Goal: Information Seeking & Learning: Learn about a topic

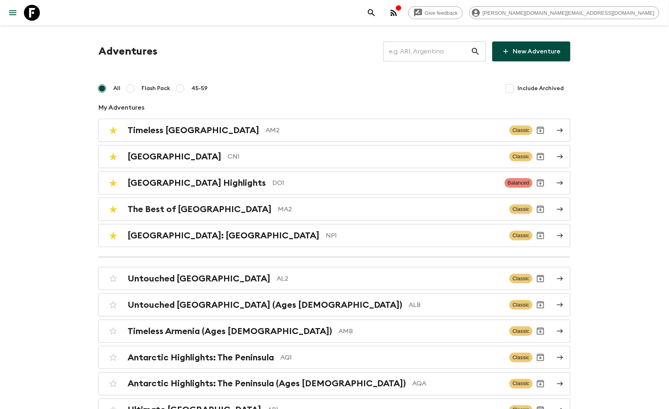
click at [404, 50] on input "text" at bounding box center [427, 51] width 87 height 22
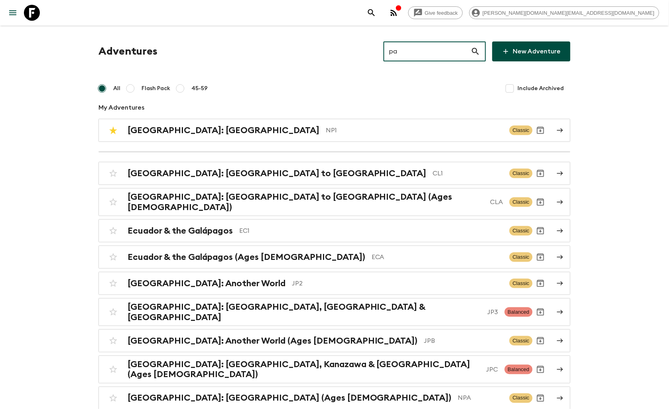
type input "pa1"
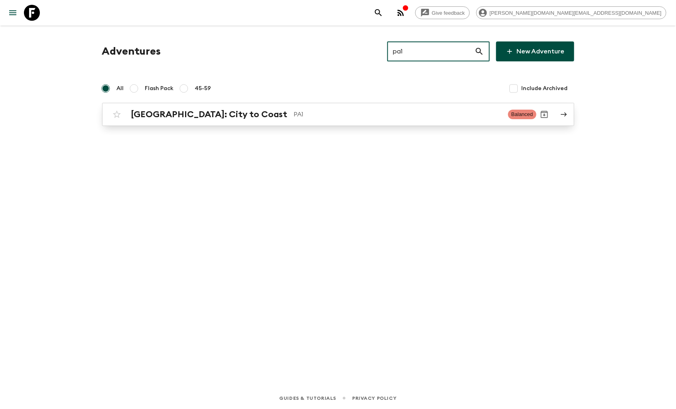
click at [170, 116] on h2 "[GEOGRAPHIC_DATA]: City to Coast" at bounding box center [209, 114] width 156 height 10
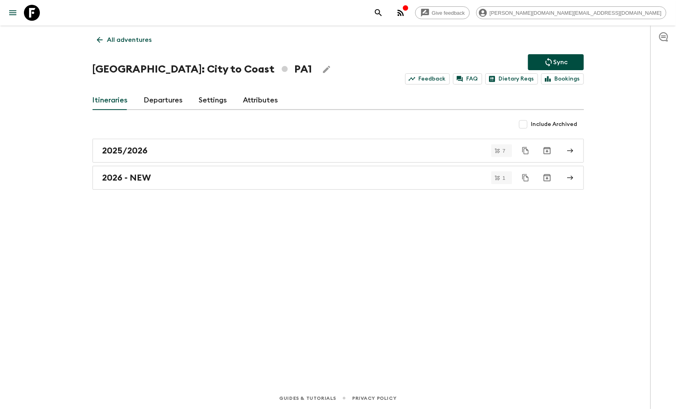
click at [161, 104] on link "Departures" at bounding box center [163, 100] width 39 height 19
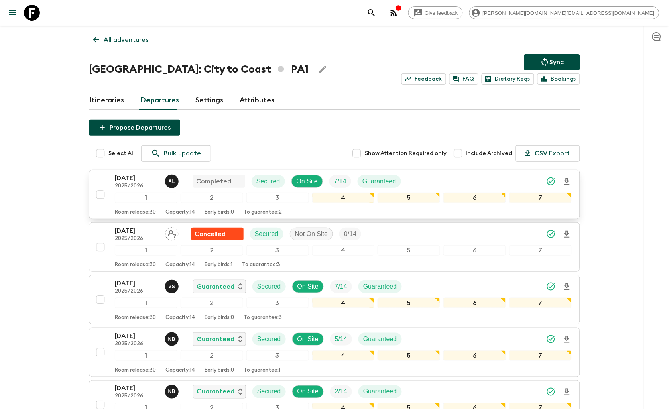
click at [122, 177] on p "[DATE]" at bounding box center [137, 178] width 44 height 10
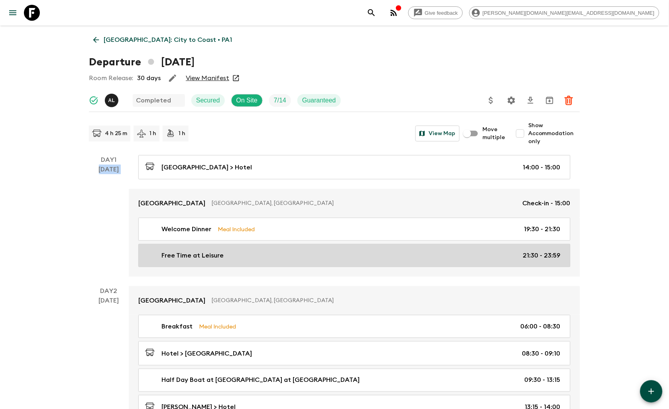
drag, startPoint x: 124, startPoint y: 159, endPoint x: 309, endPoint y: 263, distance: 212.8
click at [309, 263] on div "Day 1 [DATE] [GEOGRAPHIC_DATA] > Hotel 14:00 - 15:00 [GEOGRAPHIC_DATA], [GEOGRA…" at bounding box center [334, 216] width 491 height 122
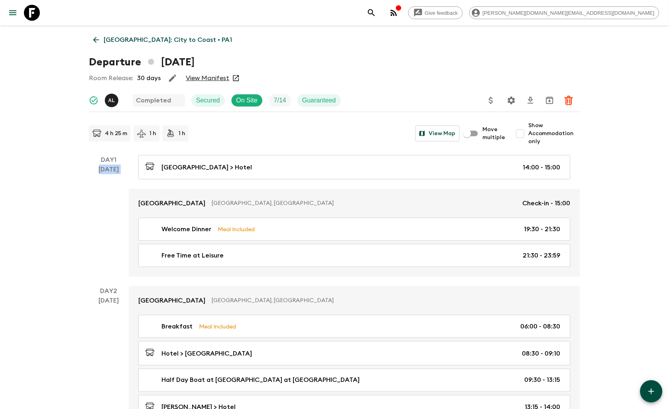
click at [35, 11] on icon at bounding box center [32, 13] width 16 height 16
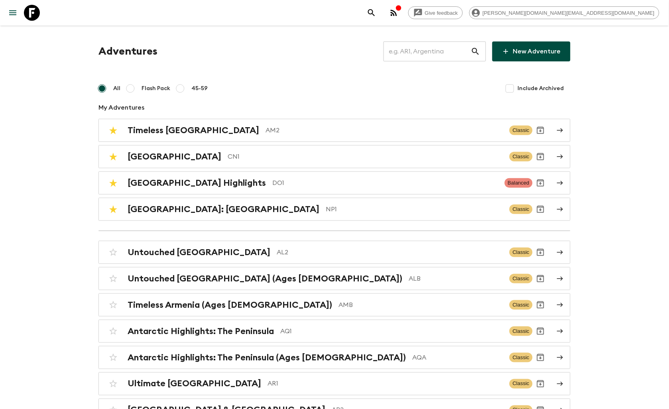
click at [447, 57] on input "text" at bounding box center [427, 51] width 87 height 22
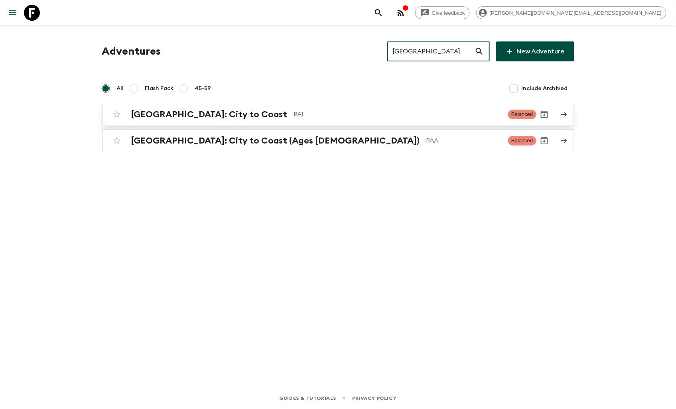
type input "[GEOGRAPHIC_DATA]"
click at [199, 117] on h2 "[GEOGRAPHIC_DATA]: City to Coast" at bounding box center [209, 114] width 156 height 10
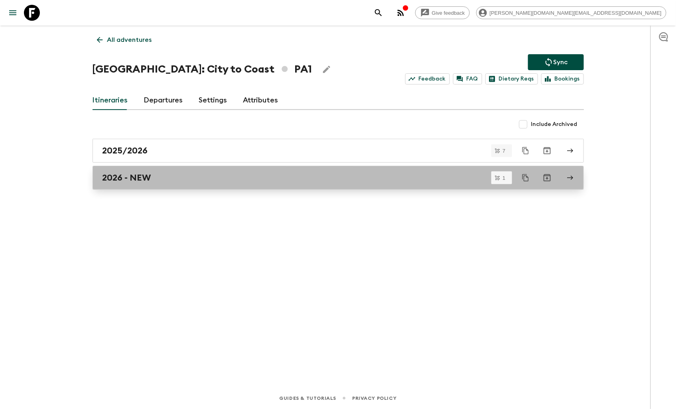
click at [157, 173] on div "2026 - NEW" at bounding box center [330, 178] width 456 height 10
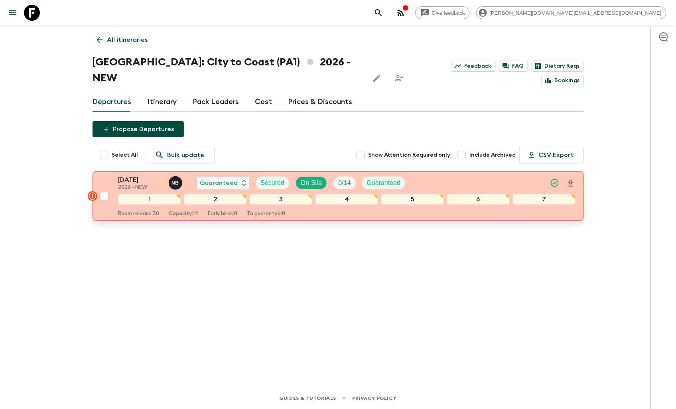
click at [467, 175] on div "[DATE] 2026 - NEW N B Guaranteed Secured On Site 0 / 14 Guaranteed" at bounding box center [346, 183] width 457 height 16
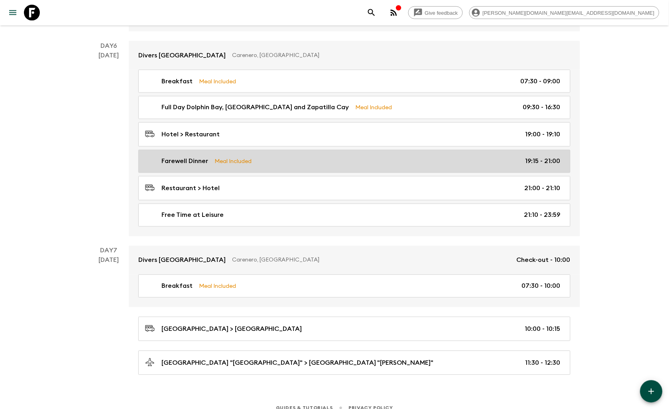
scroll to position [1054, 0]
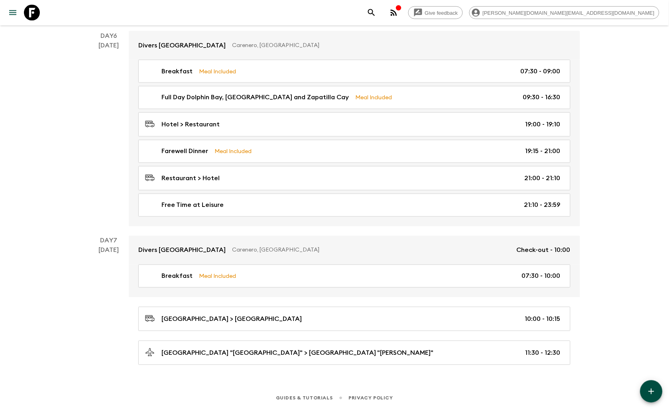
click at [35, 12] on icon at bounding box center [32, 13] width 16 height 16
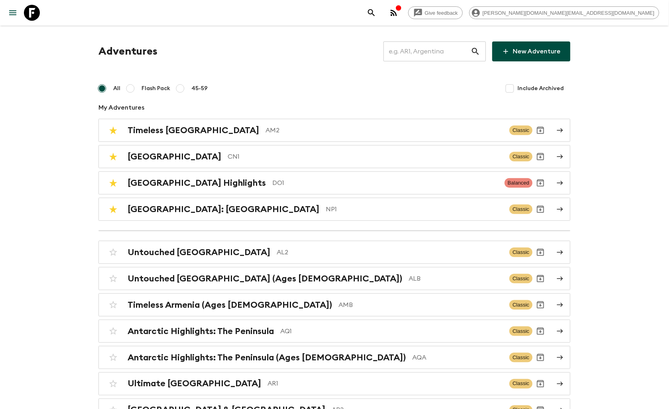
click at [413, 52] on input "text" at bounding box center [427, 51] width 87 height 22
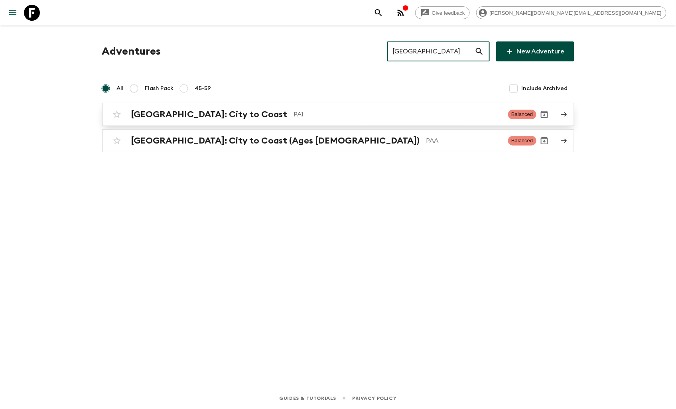
type input "[GEOGRAPHIC_DATA]"
click at [294, 117] on p "PA1" at bounding box center [398, 115] width 208 height 10
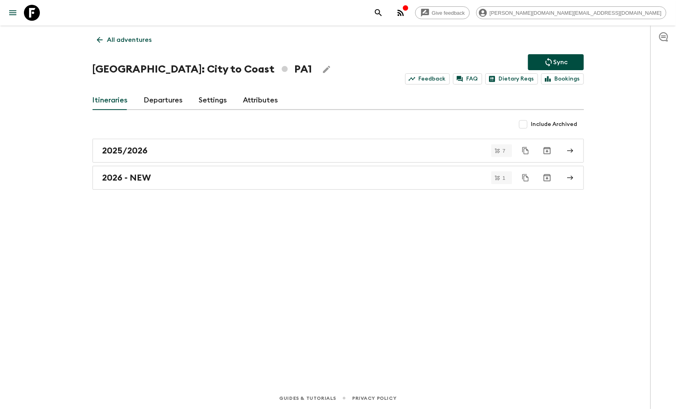
click at [154, 104] on link "Departures" at bounding box center [163, 100] width 39 height 19
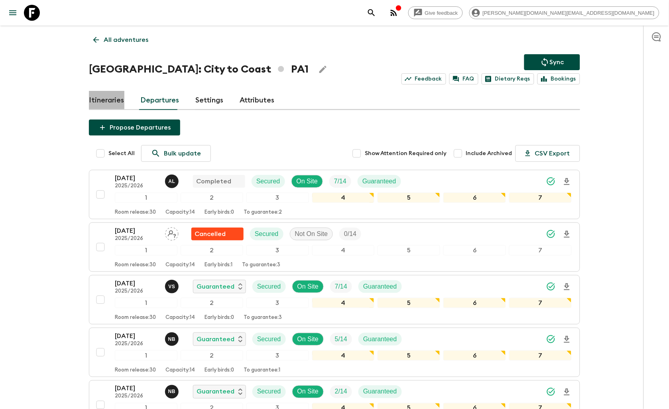
click at [109, 102] on link "Itineraries" at bounding box center [106, 100] width 35 height 19
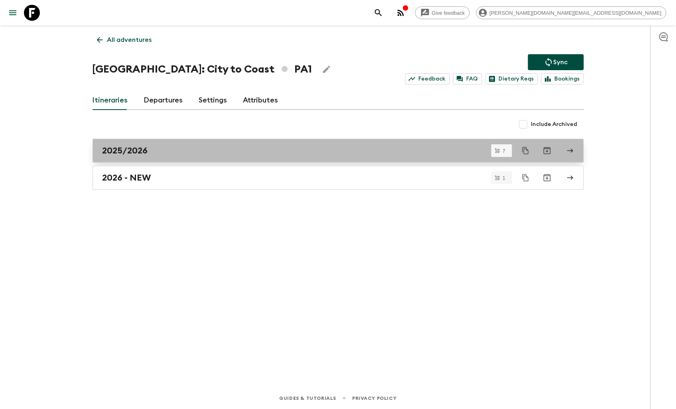
click at [156, 146] on div "2025/2026" at bounding box center [330, 151] width 456 height 10
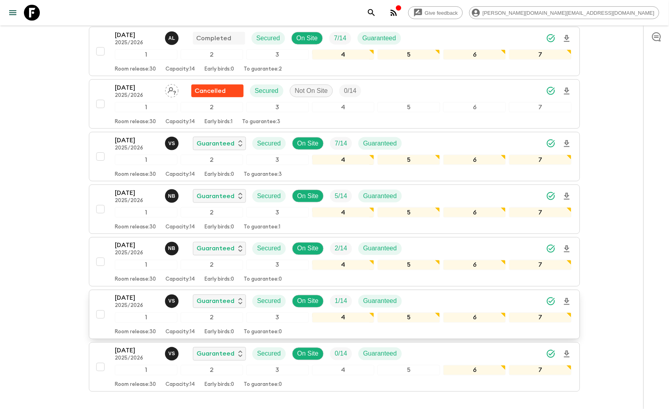
scroll to position [185, 0]
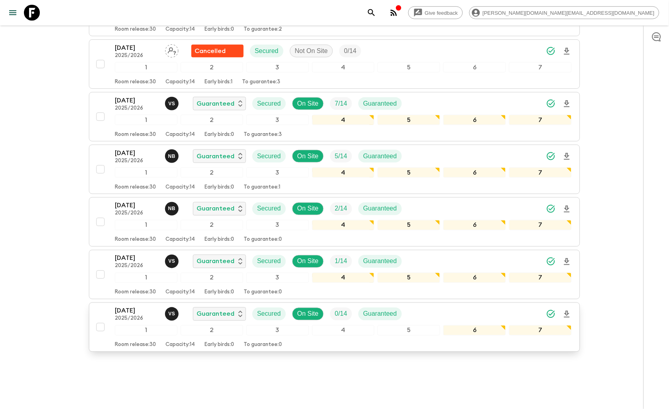
click at [134, 306] on p "[DATE]" at bounding box center [137, 311] width 44 height 10
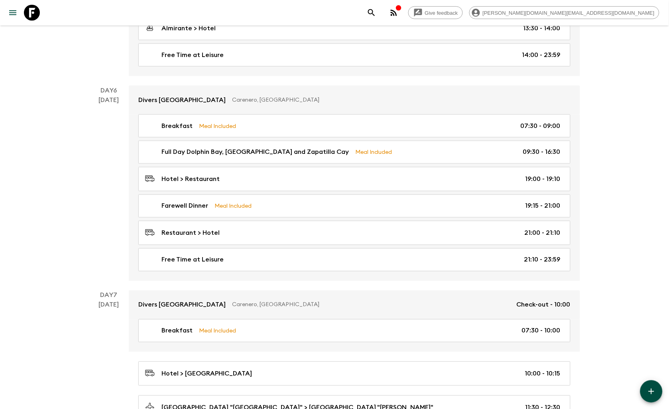
scroll to position [1041, 0]
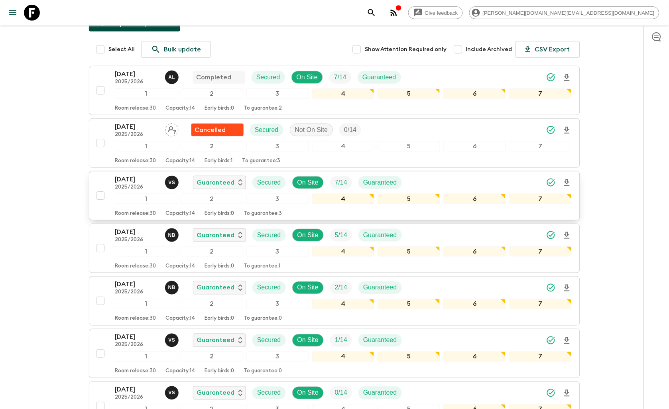
scroll to position [185, 0]
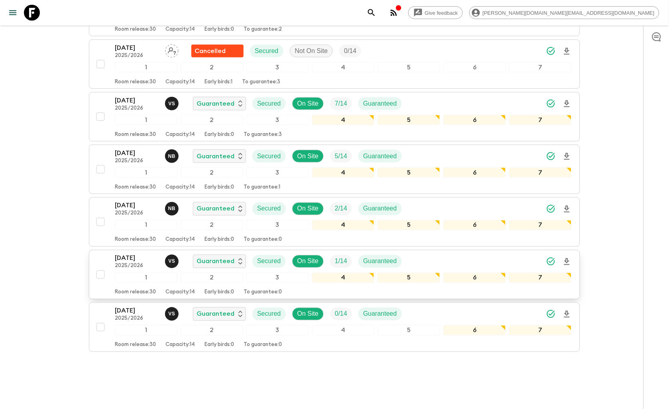
click at [124, 254] on p "[DATE]" at bounding box center [137, 259] width 44 height 10
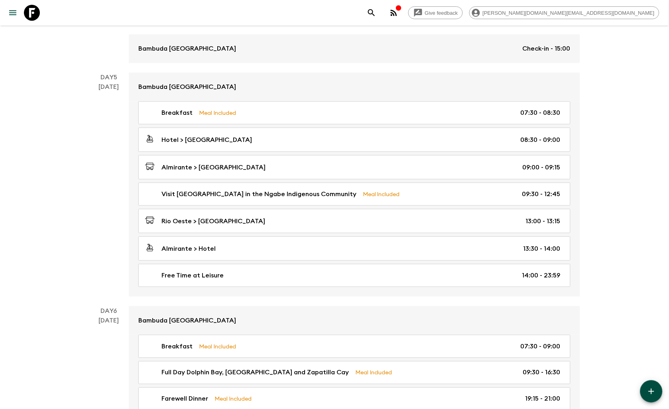
scroll to position [675, 0]
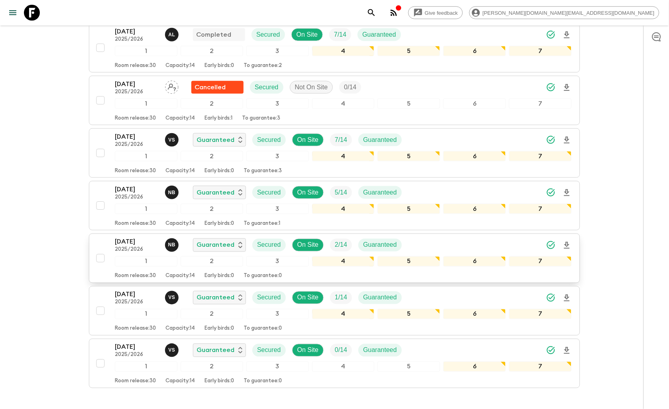
scroll to position [133, 0]
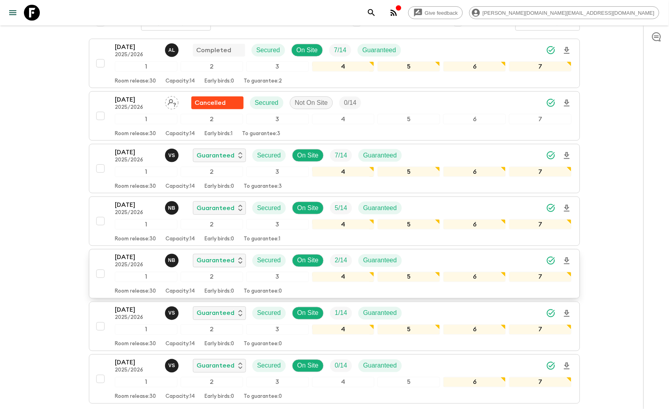
click at [128, 253] on p "[DATE]" at bounding box center [137, 258] width 44 height 10
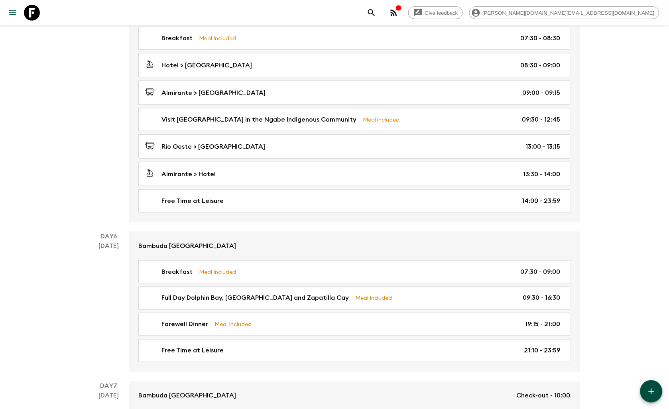
scroll to position [764, 0]
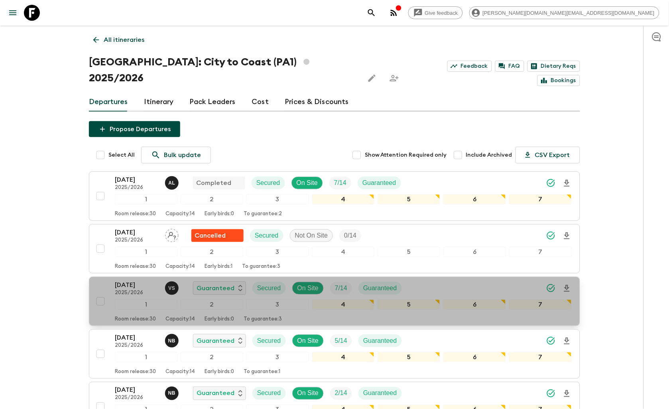
click at [130, 280] on p "[DATE]" at bounding box center [137, 285] width 44 height 10
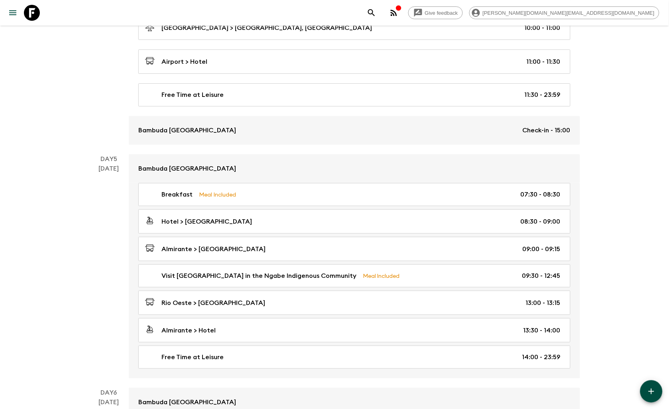
scroll to position [803, 0]
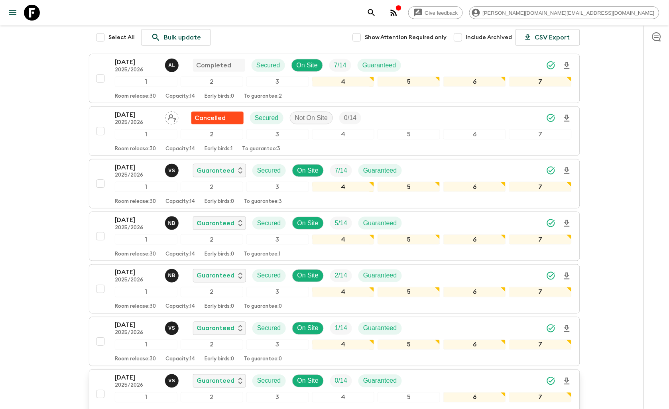
scroll to position [185, 0]
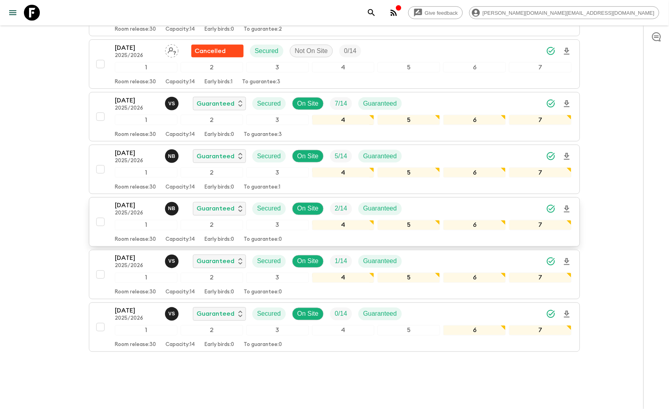
click at [139, 211] on p "2025/2026" at bounding box center [137, 214] width 44 height 6
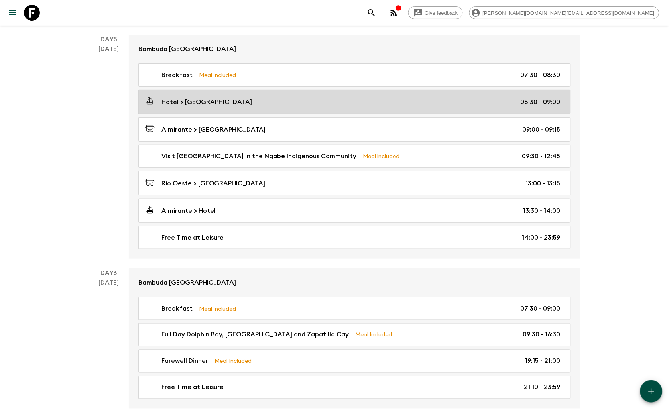
scroll to position [985, 0]
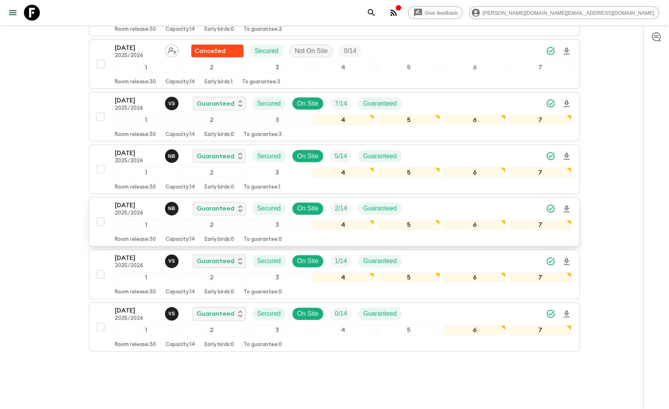
scroll to position [140, 0]
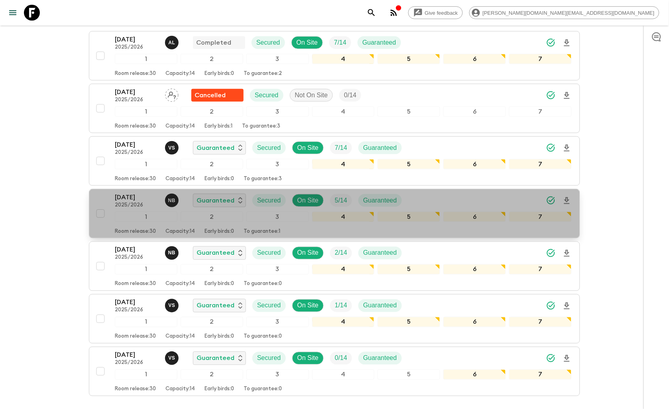
click at [128, 193] on p "[DATE]" at bounding box center [137, 198] width 44 height 10
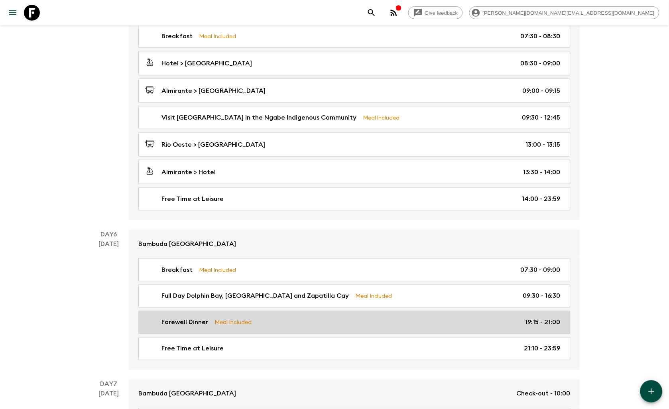
scroll to position [930, 0]
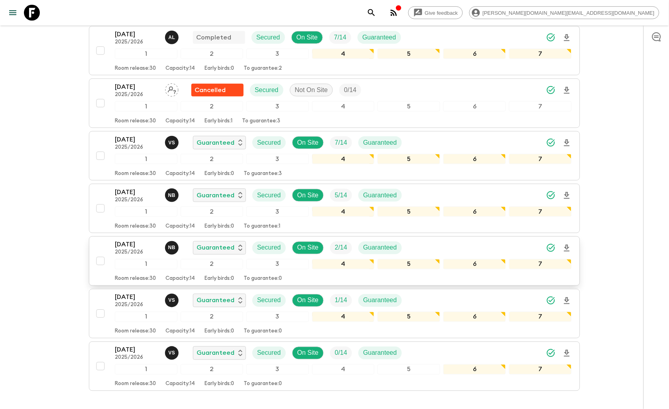
scroll to position [96, 0]
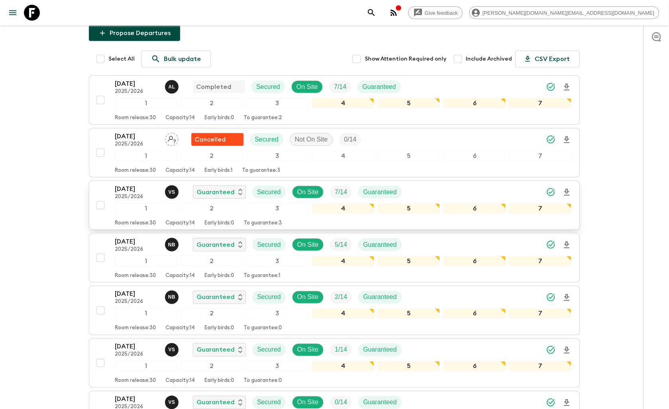
click at [131, 184] on p "[DATE]" at bounding box center [137, 189] width 44 height 10
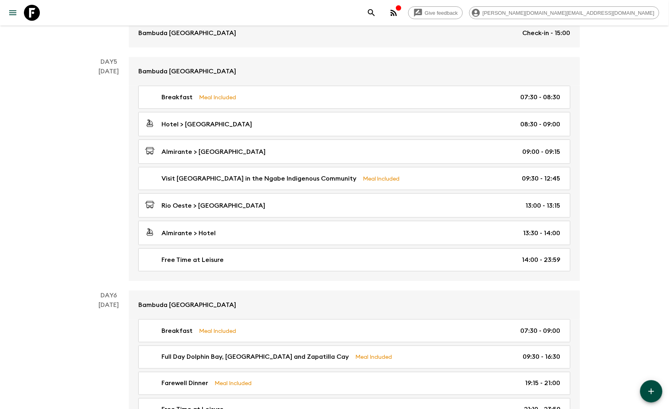
scroll to position [886, 0]
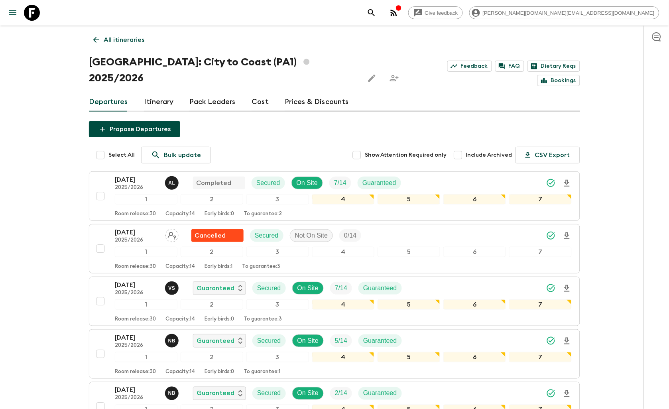
click at [33, 7] on icon at bounding box center [32, 13] width 16 height 16
